Goal: Information Seeking & Learning: Learn about a topic

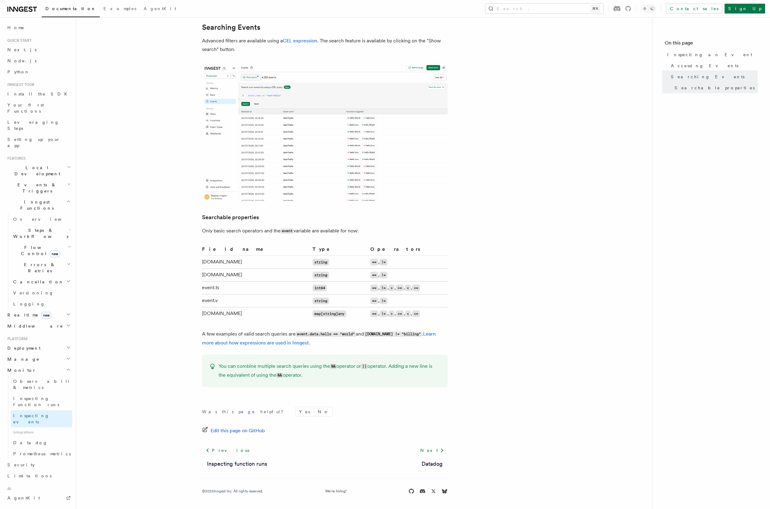
scroll to position [303, 0]
click at [261, 345] on link "Learn more about how expressions are used in Inngest." at bounding box center [319, 338] width 234 height 15
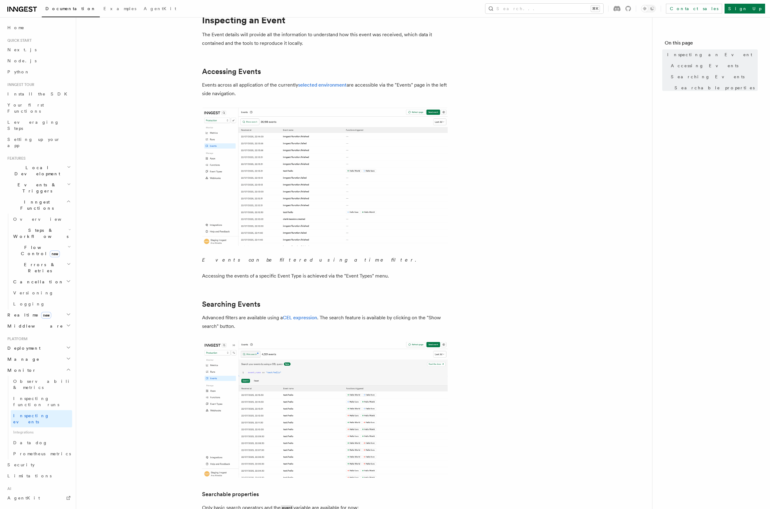
scroll to position [148, 0]
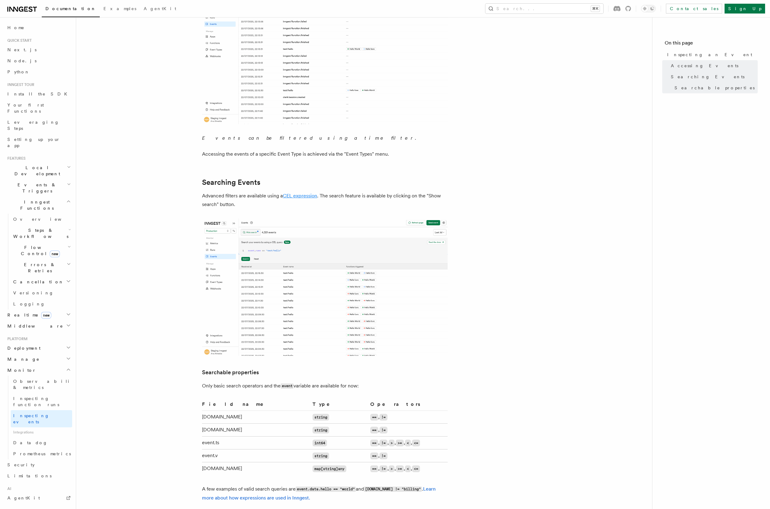
click at [306, 196] on link "CEL expression" at bounding box center [300, 196] width 34 height 6
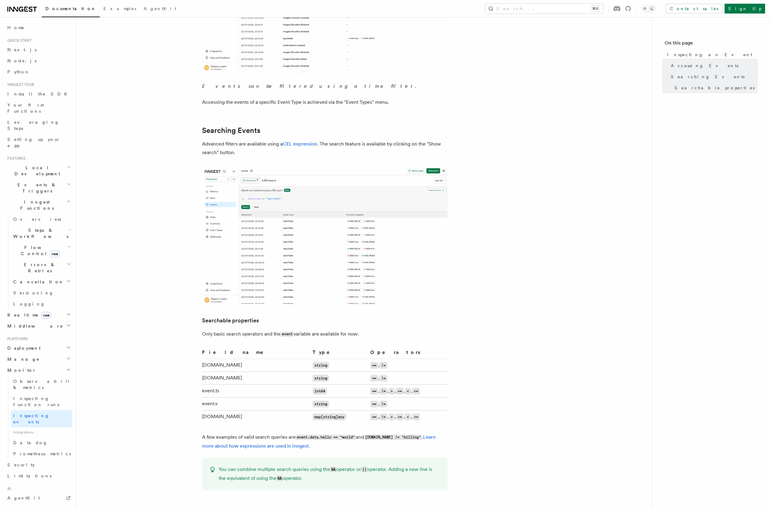
scroll to position [303, 0]
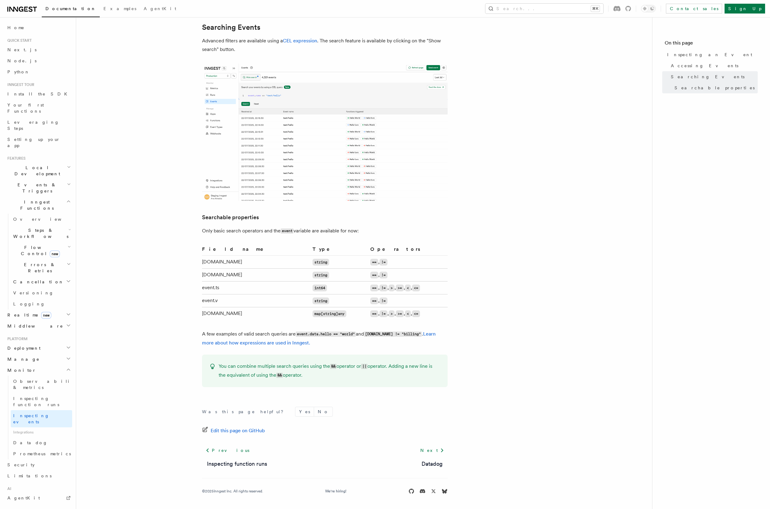
scroll to position [303, 0]
click at [282, 344] on link "Learn more about how expressions are used in Inngest." at bounding box center [319, 338] width 234 height 15
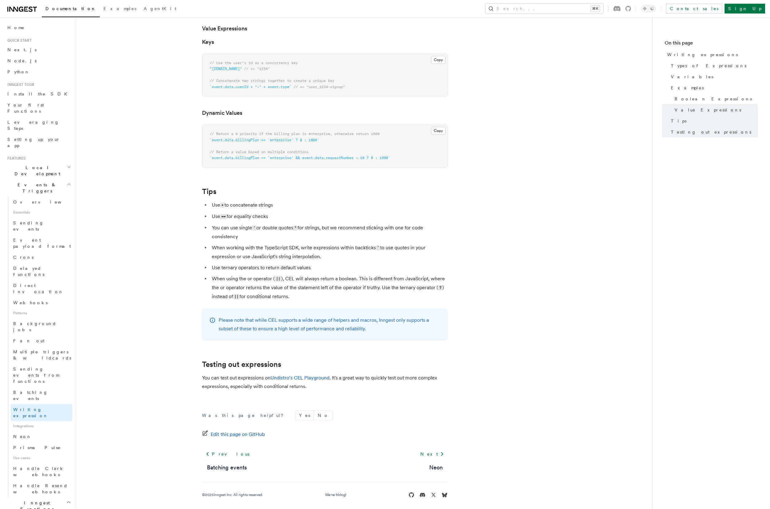
scroll to position [455, 0]
click at [307, 377] on p "You can test out expressions on Undistro's CEL Playground . It's a great way to…" at bounding box center [325, 382] width 246 height 17
click at [302, 375] on link "Undistro's CEL Playground" at bounding box center [300, 378] width 59 height 6
